Goal: Task Accomplishment & Management: Manage account settings

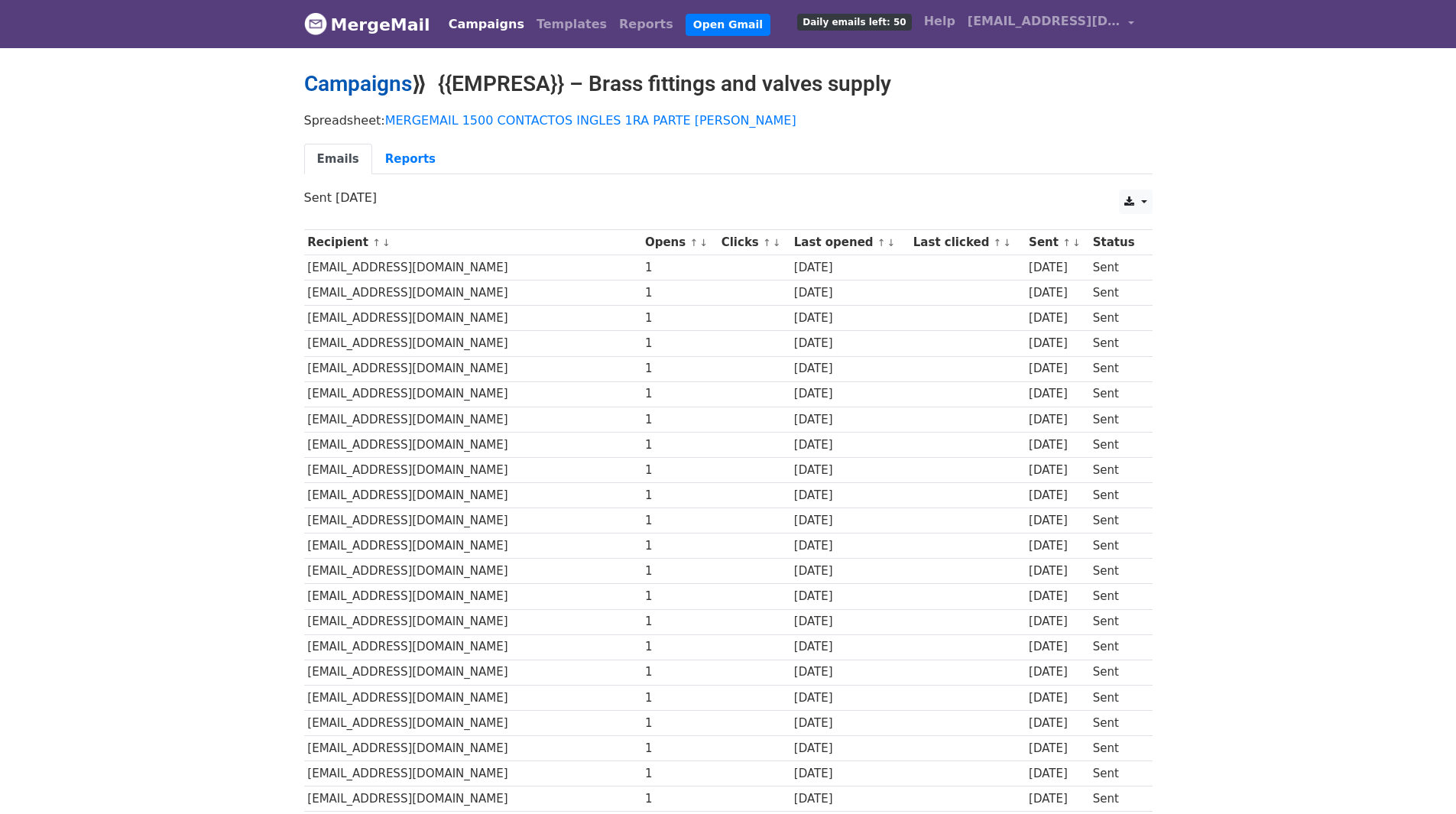
click at [391, 83] on link "Campaigns" at bounding box center [358, 83] width 108 height 25
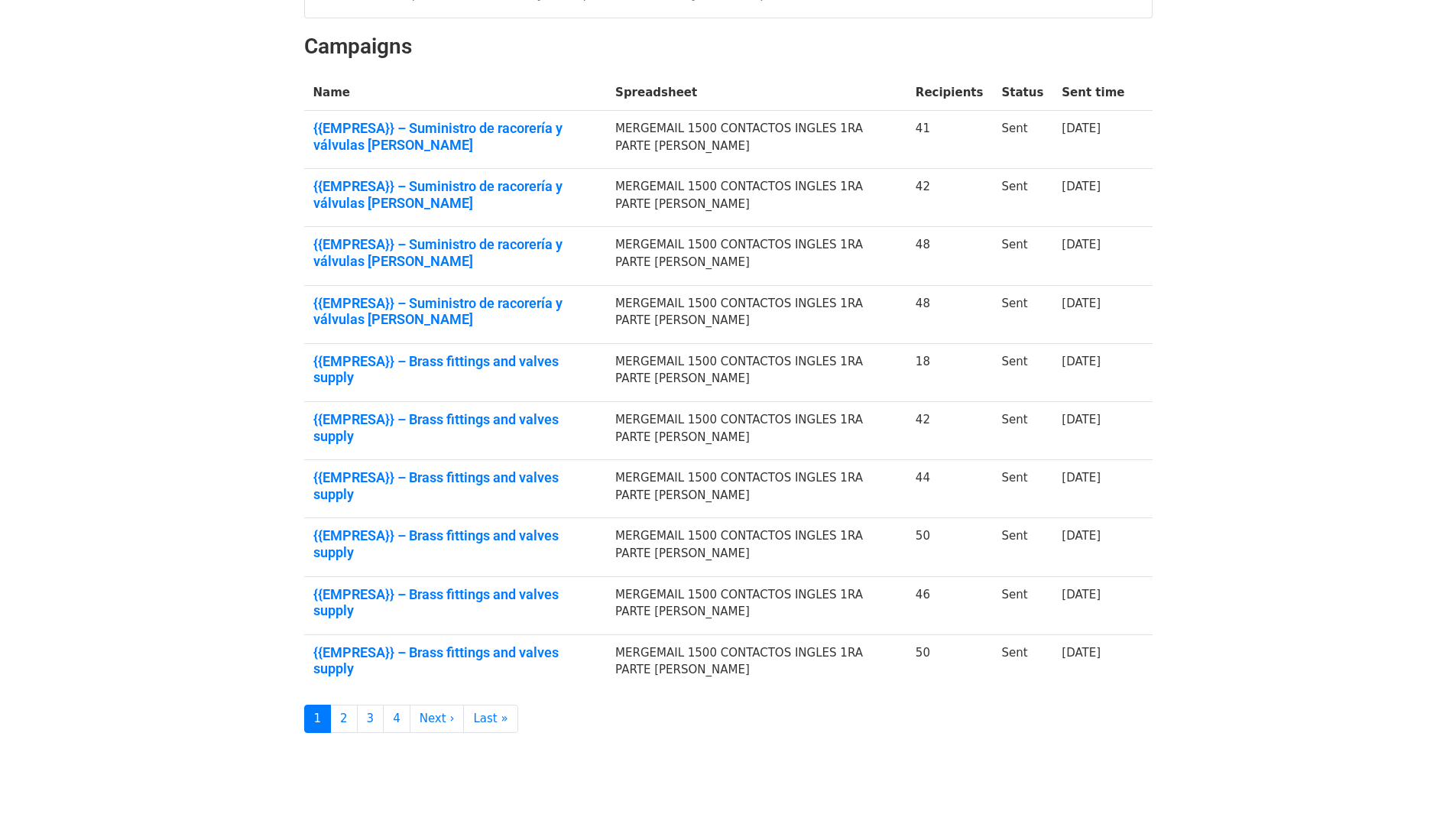
scroll to position [216, 0]
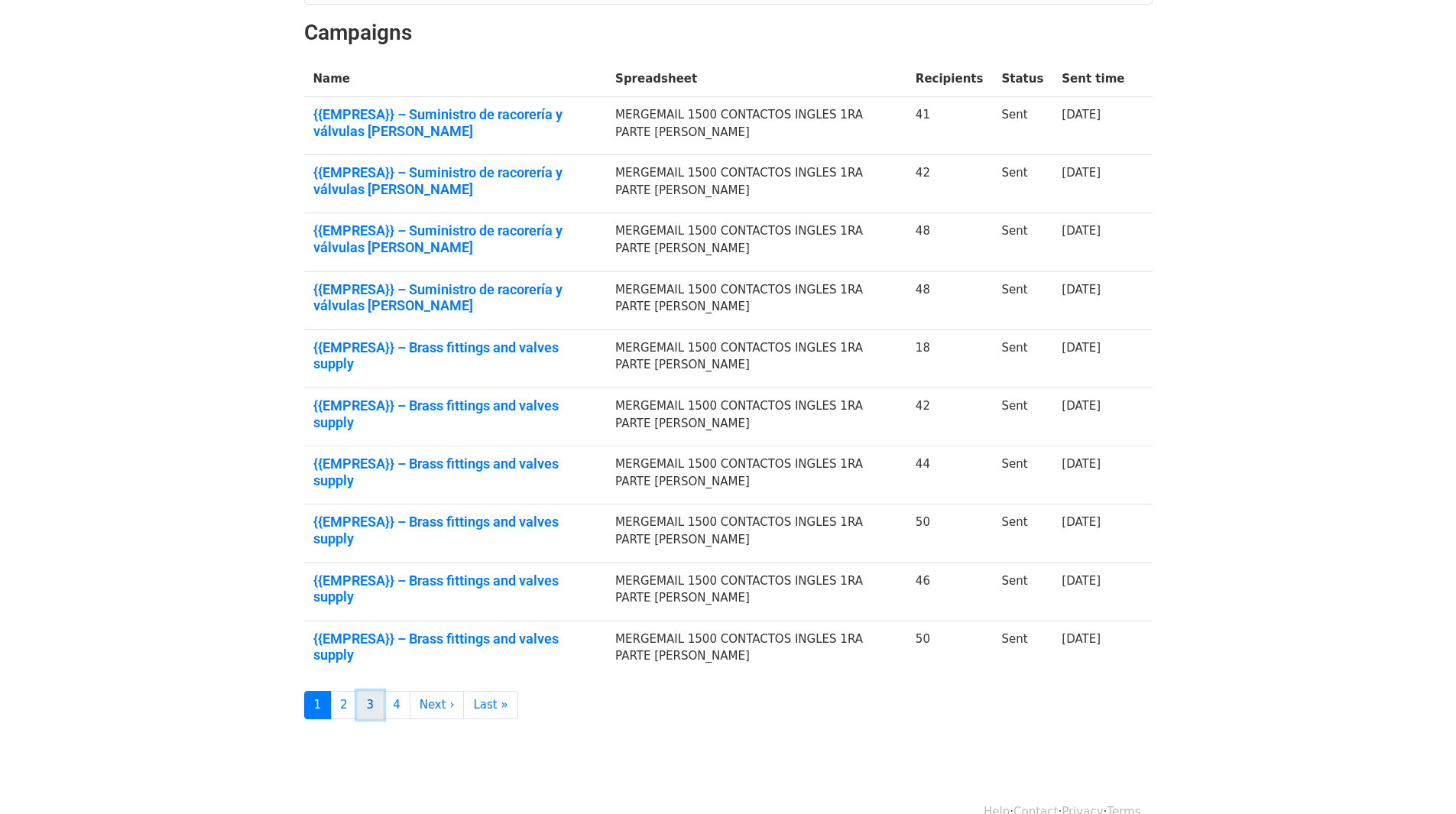
click at [370, 690] on link "3" at bounding box center [370, 705] width 28 height 28
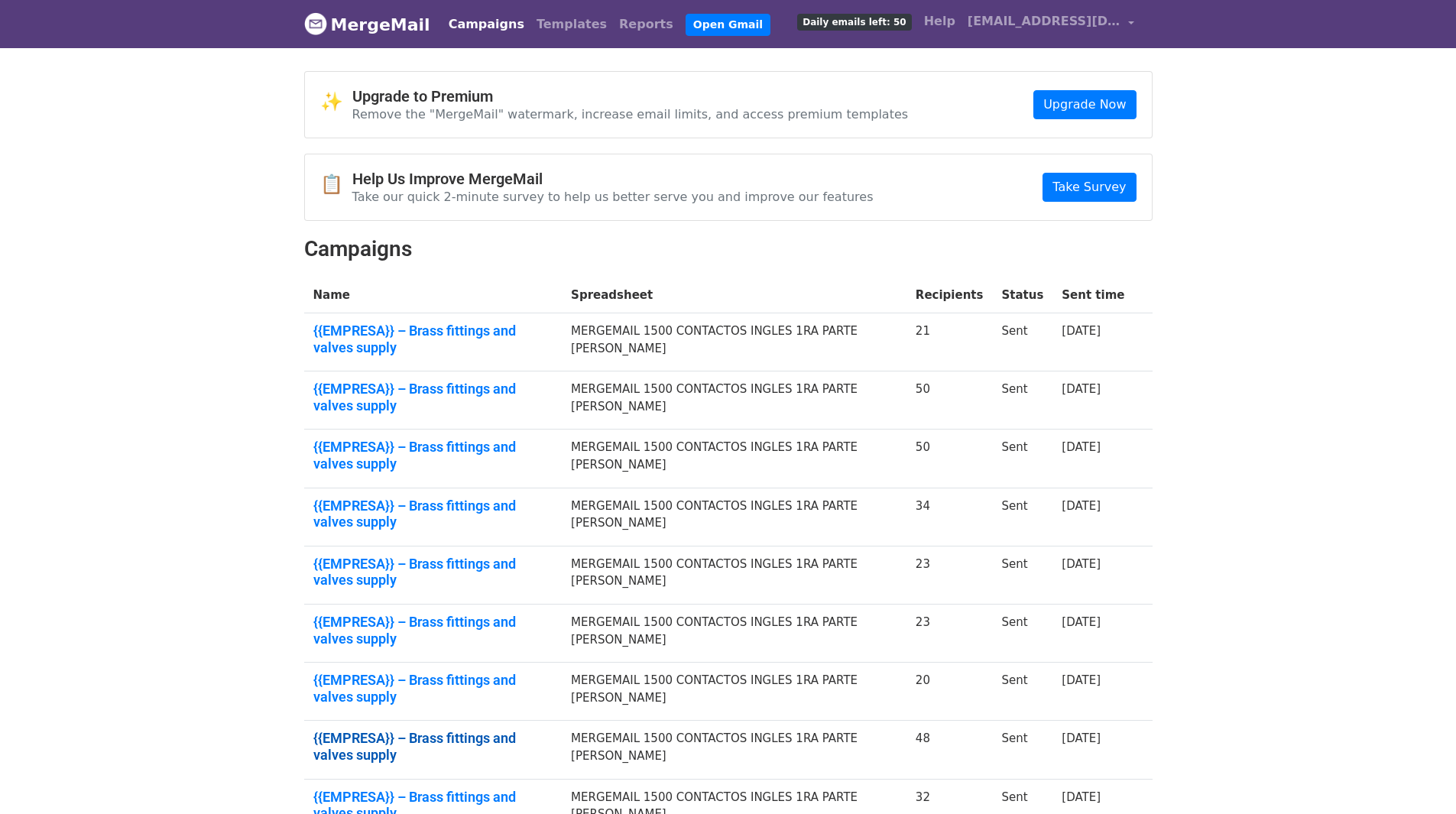
click at [498, 730] on link "{{EMPRESA}} – Brass fittings and valves supply" at bounding box center [433, 746] width 240 height 33
click at [477, 438] on link "{{EMPRESA}} – Brass fittings and valves supply" at bounding box center [433, 455] width 240 height 33
click at [483, 498] on link "{{EMPRESA}} – Brass fittings and valves supply" at bounding box center [433, 514] width 240 height 33
click at [484, 380] on link "{{EMPRESA}} – Brass fittings and valves supply" at bounding box center [433, 397] width 240 height 33
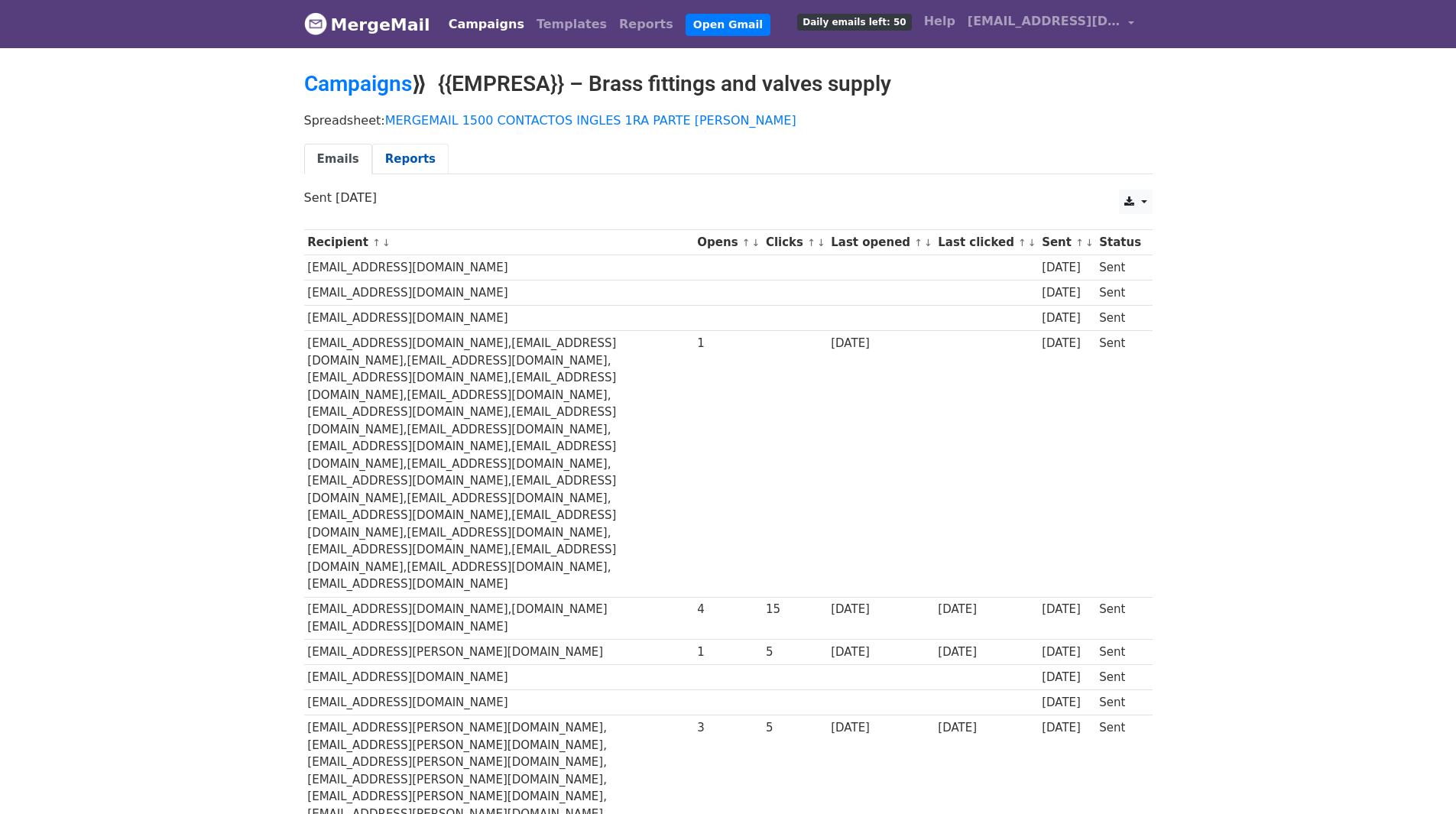
drag, startPoint x: 386, startPoint y: 150, endPoint x: 395, endPoint y: 167, distance: 19.2
click at [387, 150] on link "Reports" at bounding box center [410, 159] width 76 height 31
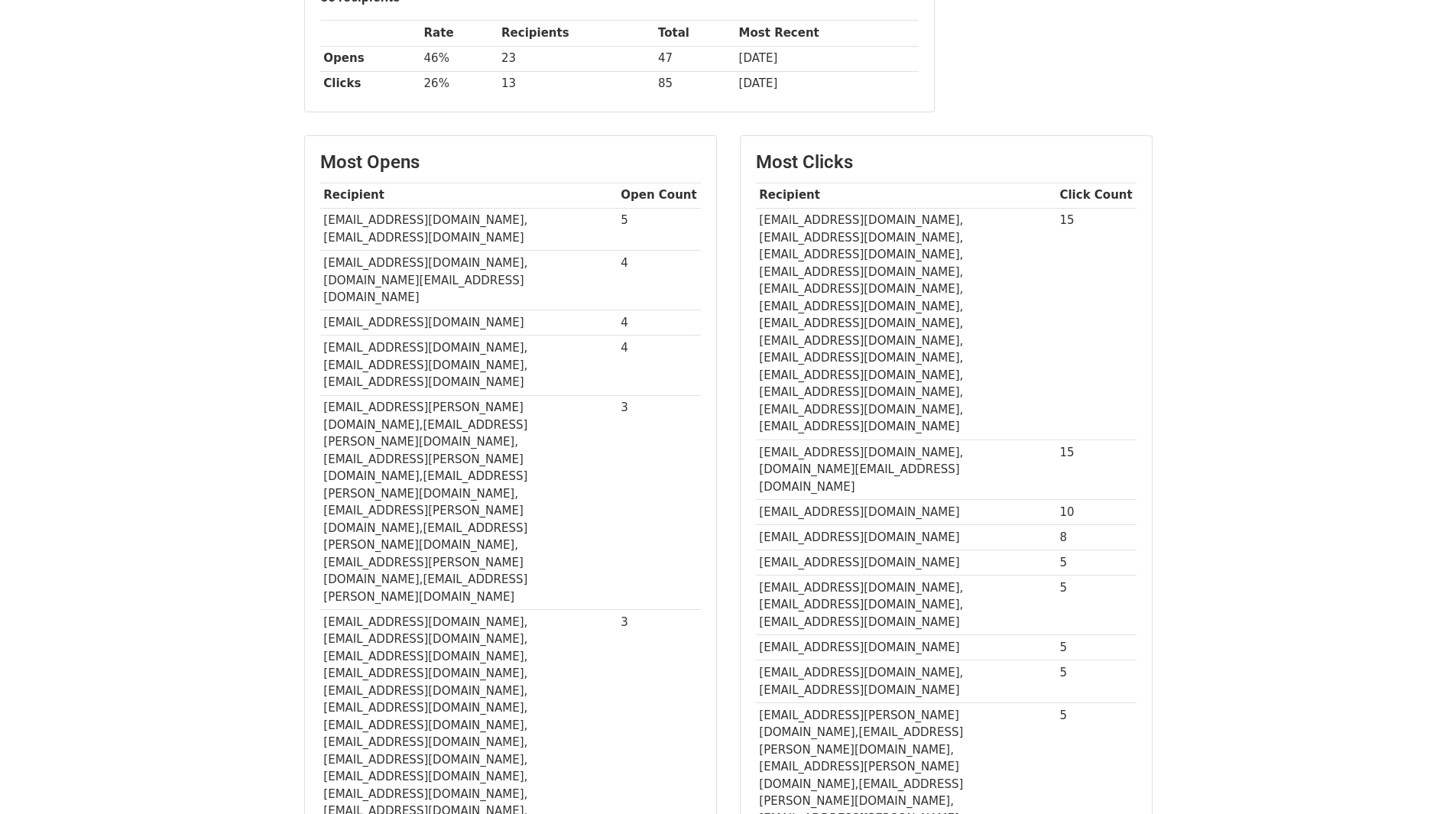
scroll to position [229, 0]
